Goal: Task Accomplishment & Management: Use online tool/utility

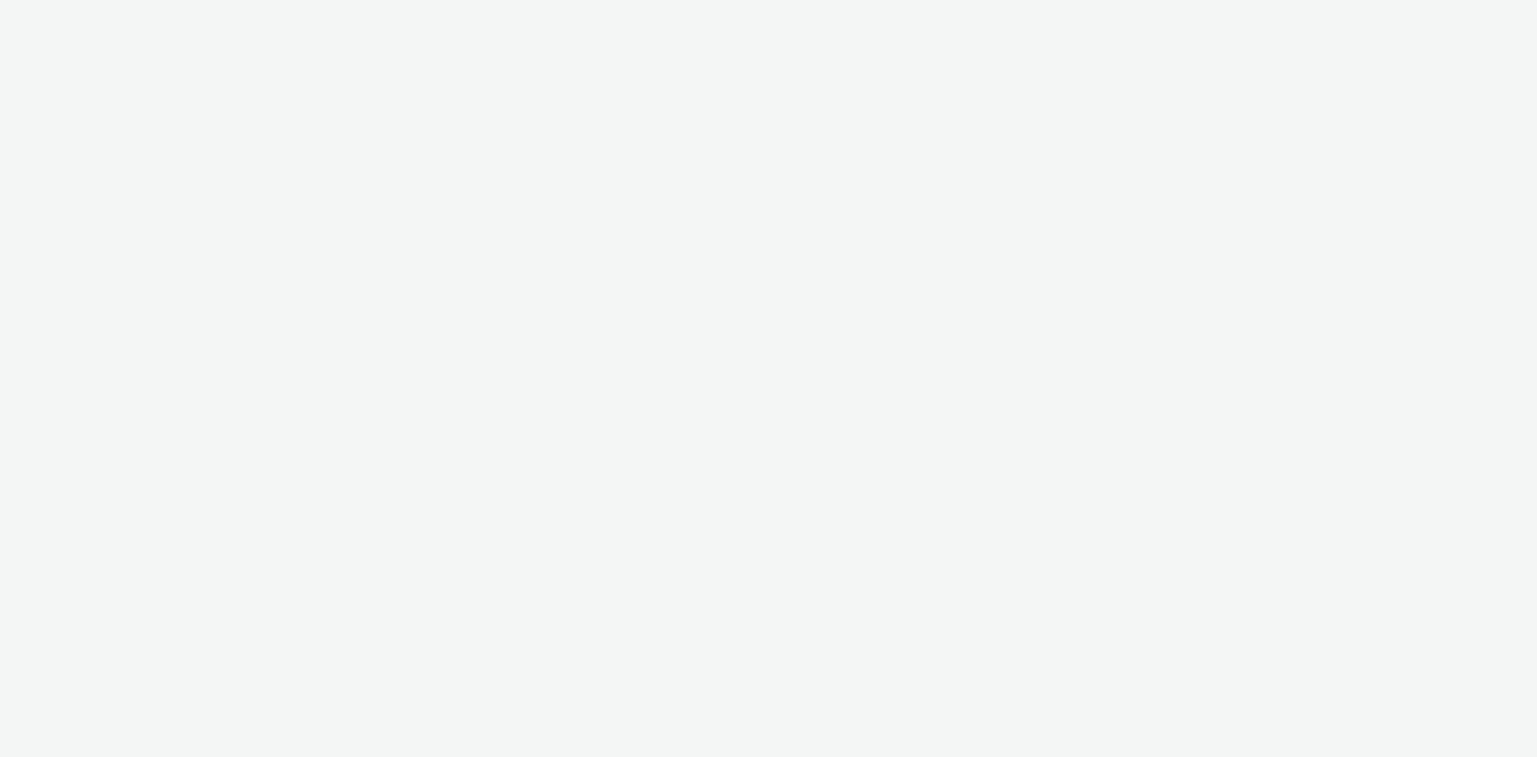
select select "d57a0b46-ef33-4938-977b-e6d07593e41f"
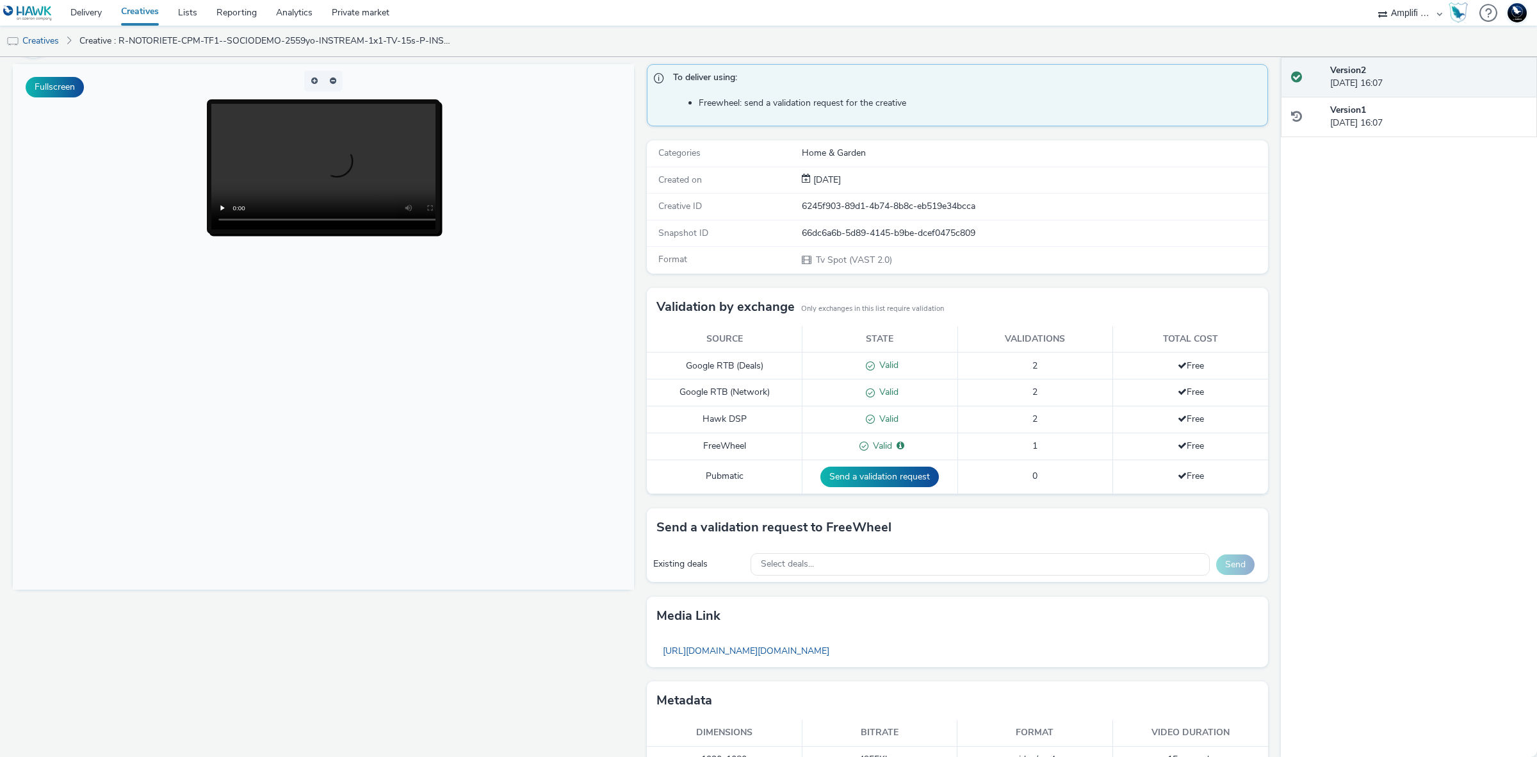
scroll to position [119, 0]
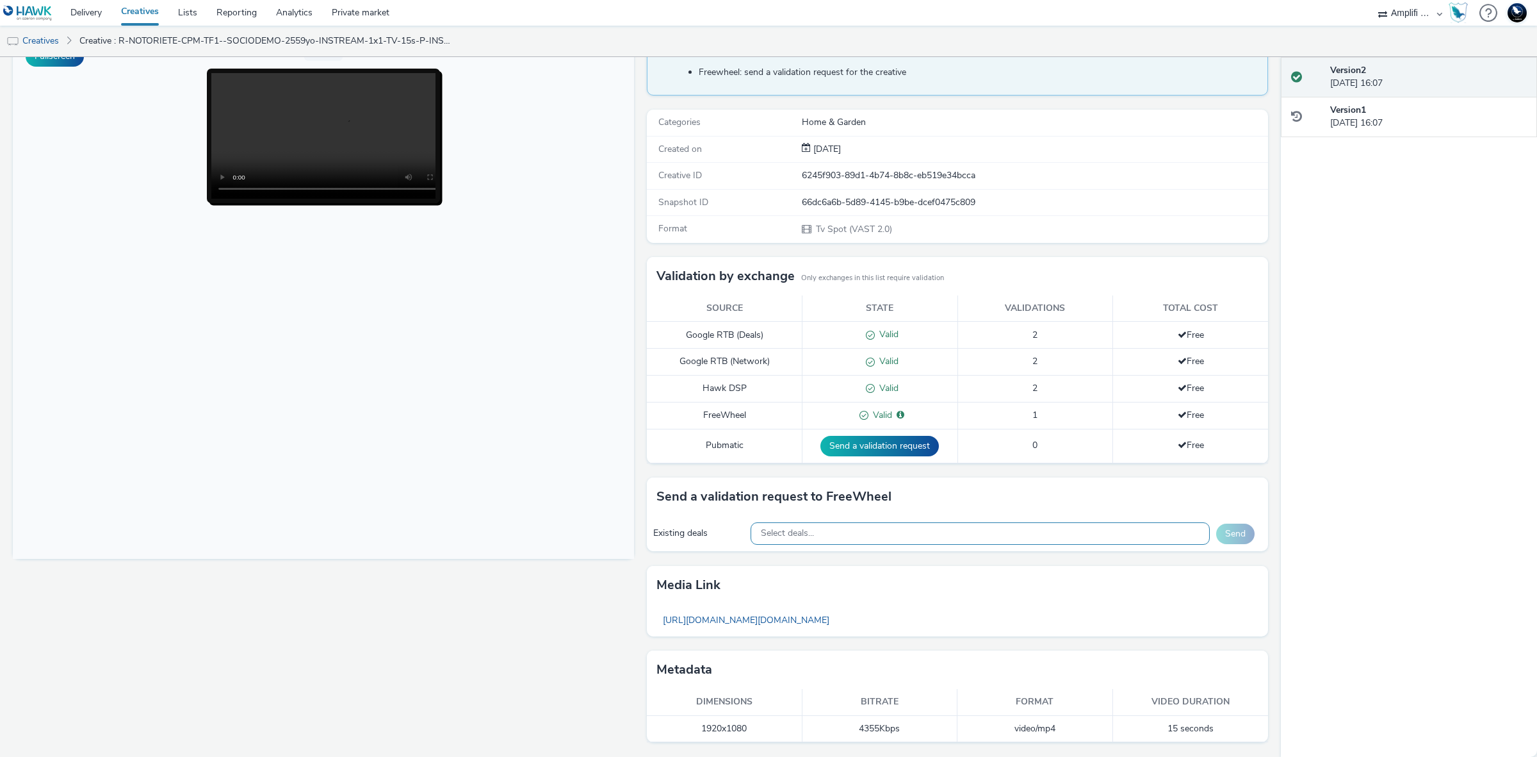
click at [992, 529] on div "Select deals..." at bounding box center [981, 533] width 460 height 22
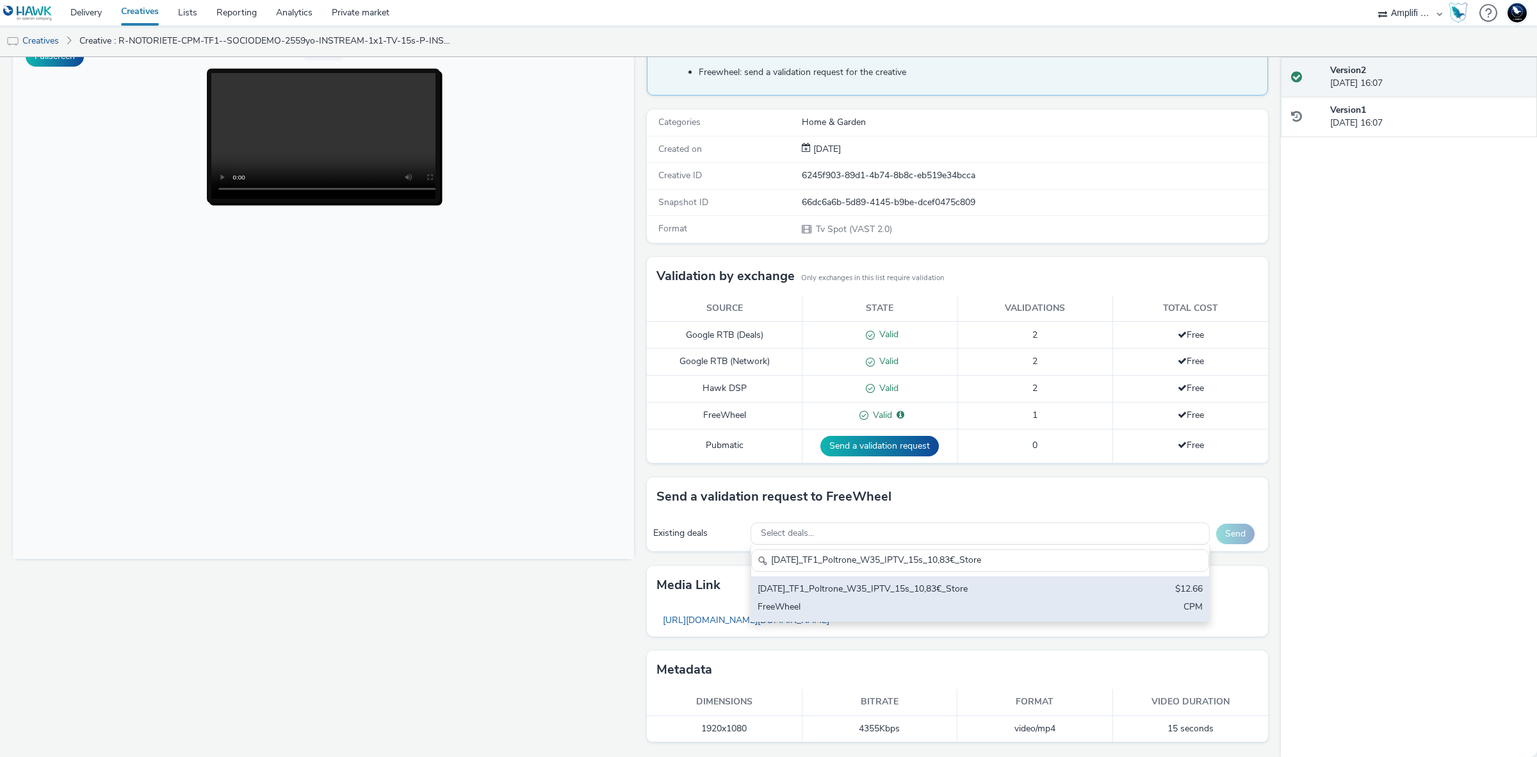
type input "2025-08-27_TF1_Poltrone_W35_IPTV_15s_10,83€_Store"
click at [1054, 596] on div "2025-08-27_TF1_Poltrone_W35_IPTV_15s_10,83€_Store $12.66 FreeWheel CPM" at bounding box center [980, 598] width 459 height 45
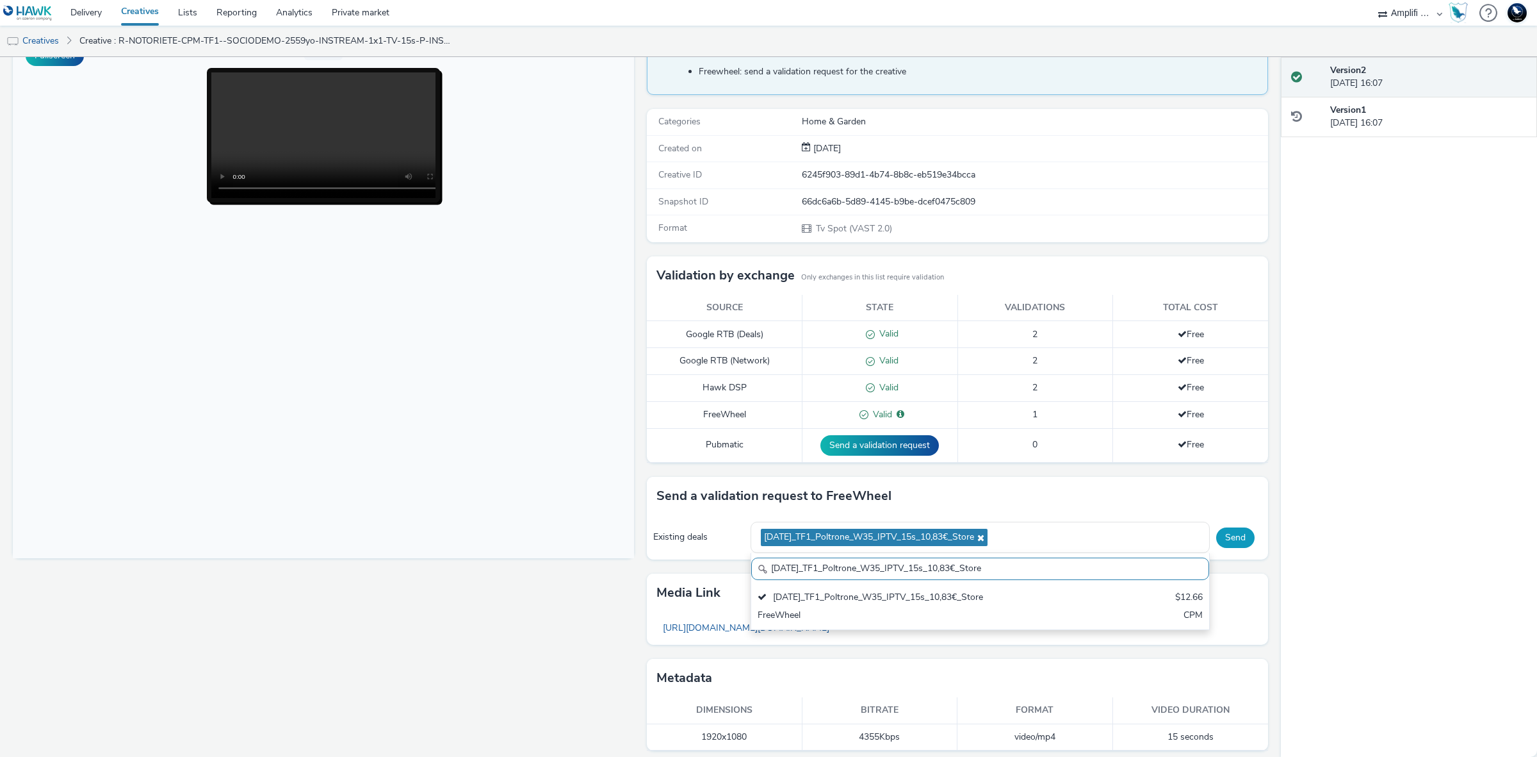
click at [1222, 536] on button "Send" at bounding box center [1236, 537] width 38 height 20
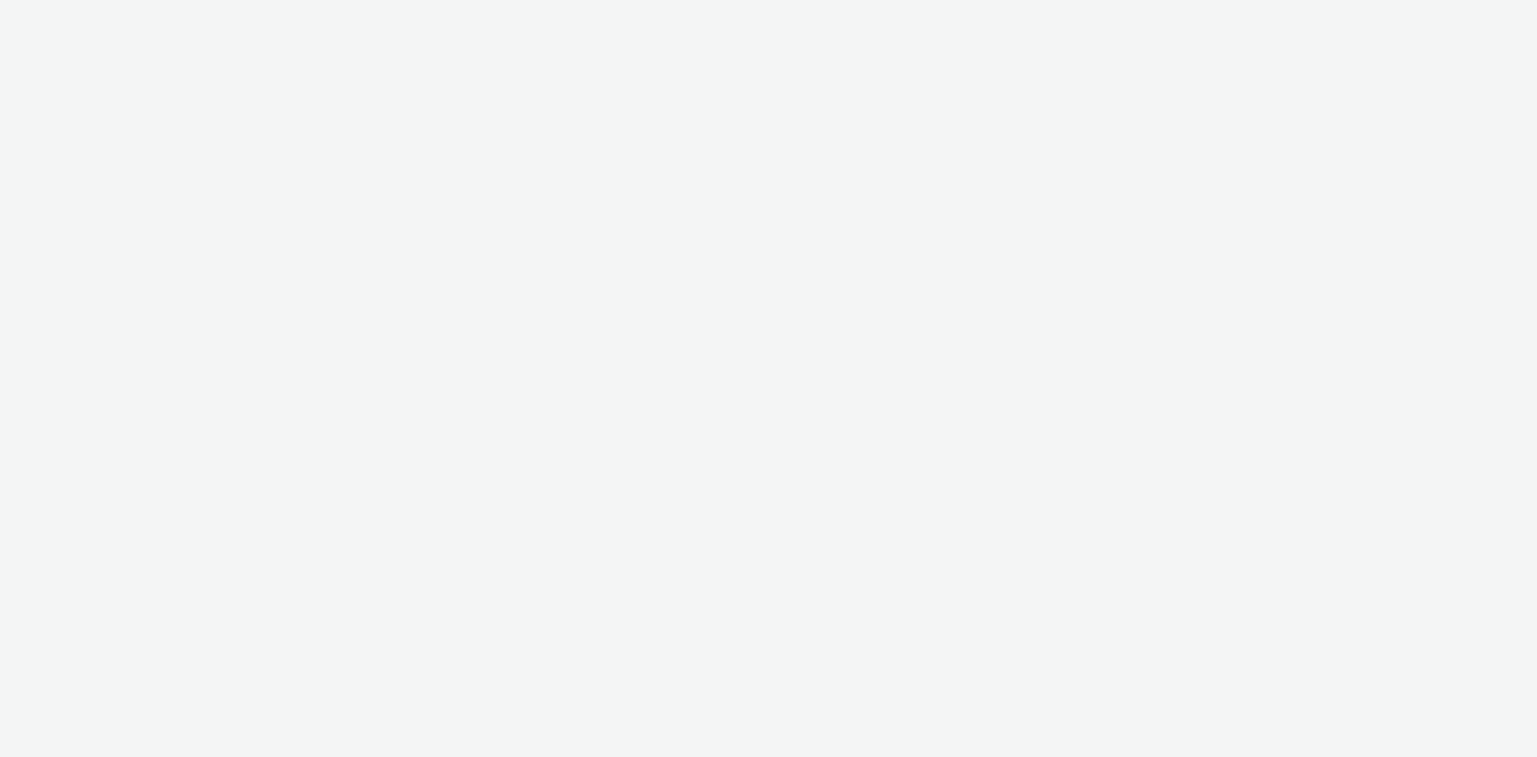
select select "d57a0b46-ef33-4938-977b-e6d07593e41f"
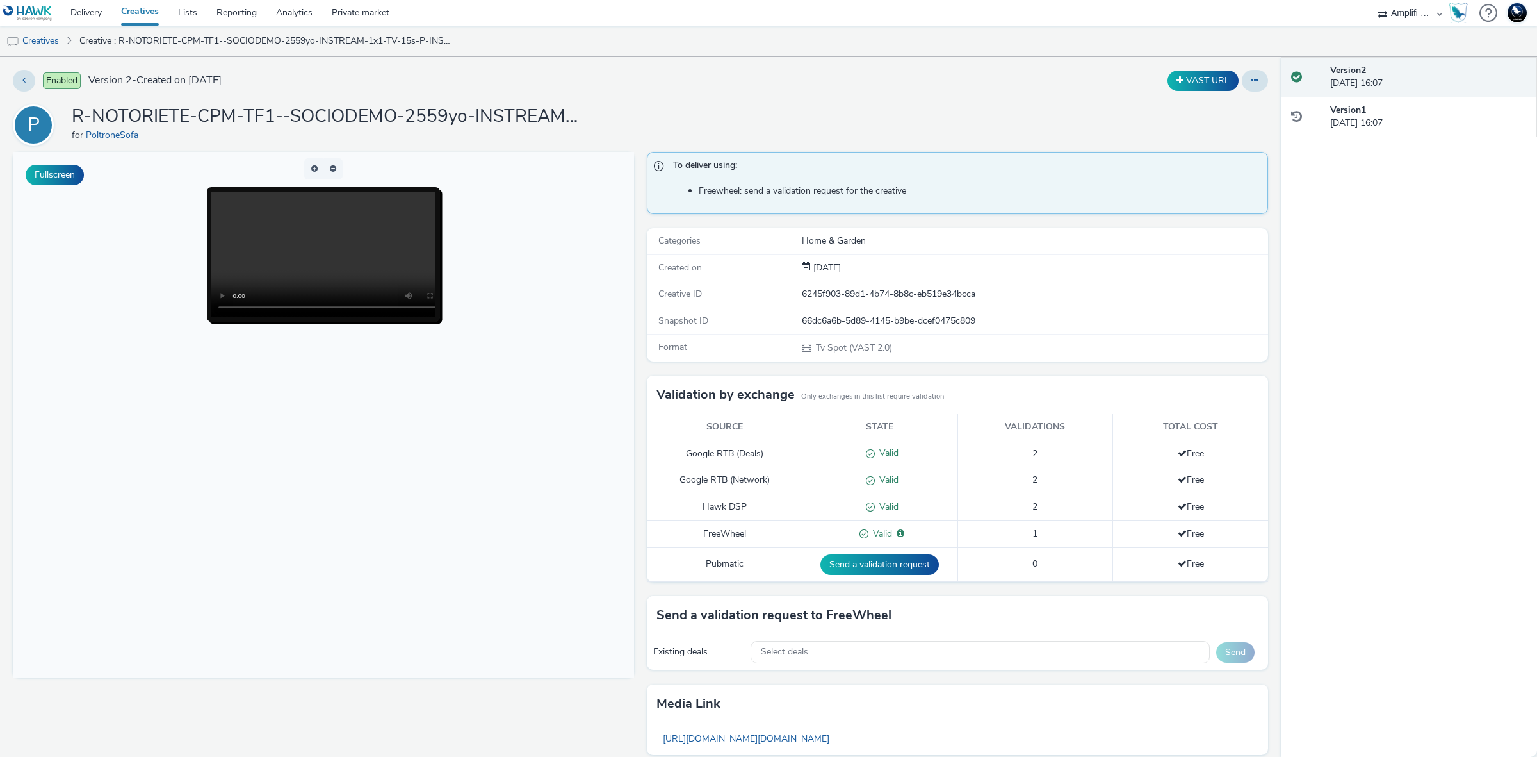
click at [966, 315] on div "66dc6a6b-5d89-4145-b9be-dcef0475c809" at bounding box center [1034, 321] width 465 height 13
copy div "66dc6a6b-5d89-4145-b9be-dcef0475c809"
click at [82, 8] on link "Delivery" at bounding box center [86, 13] width 51 height 26
